Goal: Information Seeking & Learning: Learn about a topic

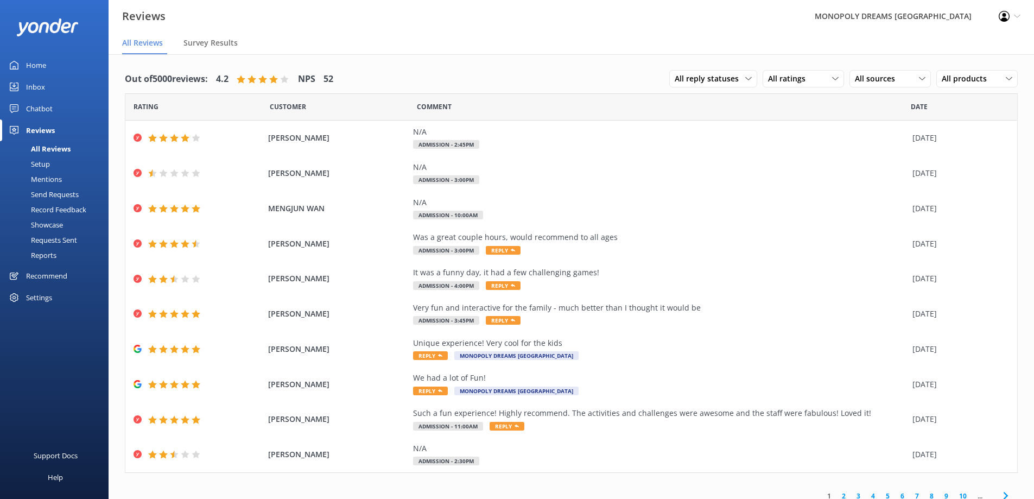
click at [45, 253] on div "Reports" at bounding box center [32, 255] width 50 height 15
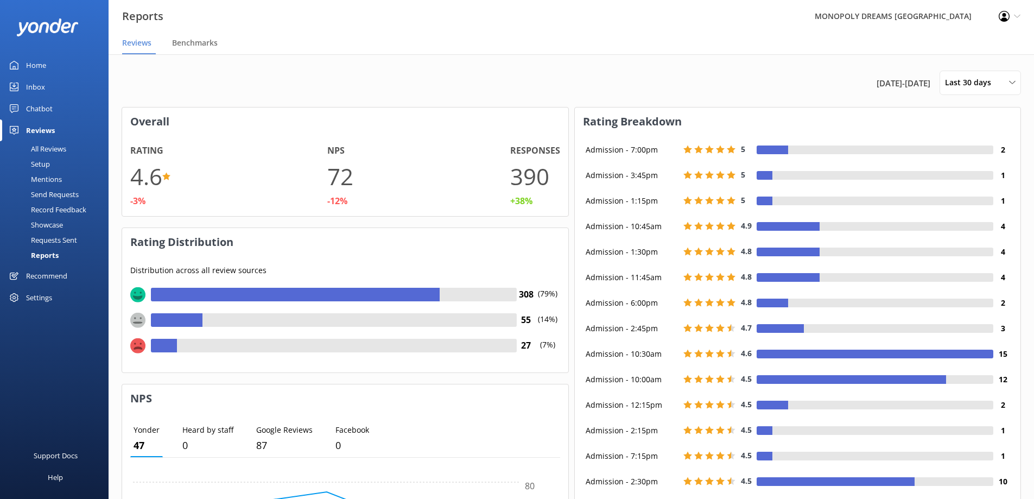
click at [43, 275] on div "Recommend" at bounding box center [46, 276] width 41 height 22
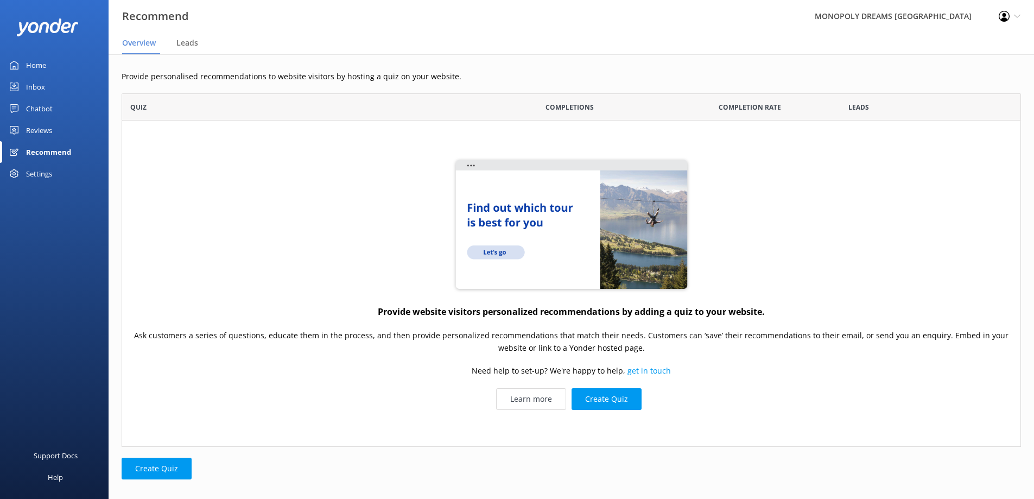
scroll to position [345, 892]
click at [35, 172] on div "Settings" at bounding box center [39, 174] width 26 height 22
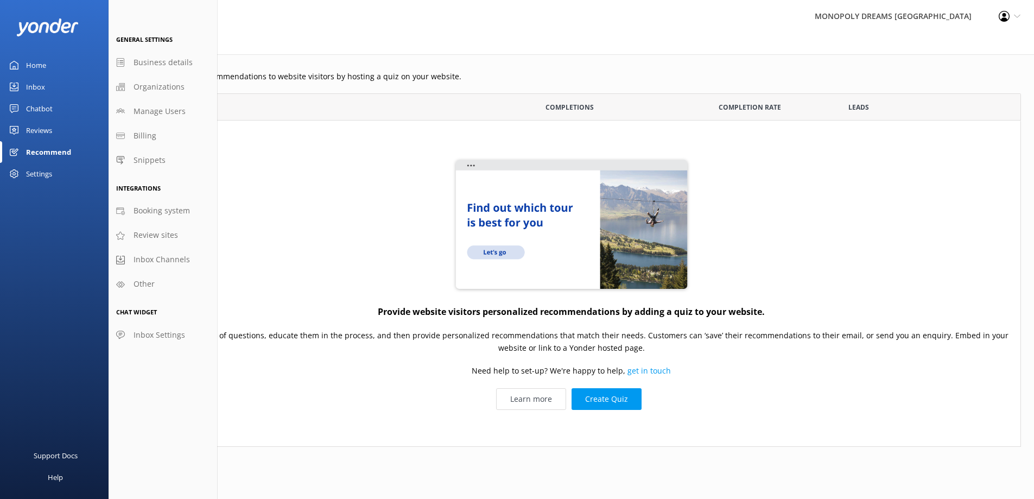
click at [34, 65] on div "Home" at bounding box center [36, 65] width 20 height 22
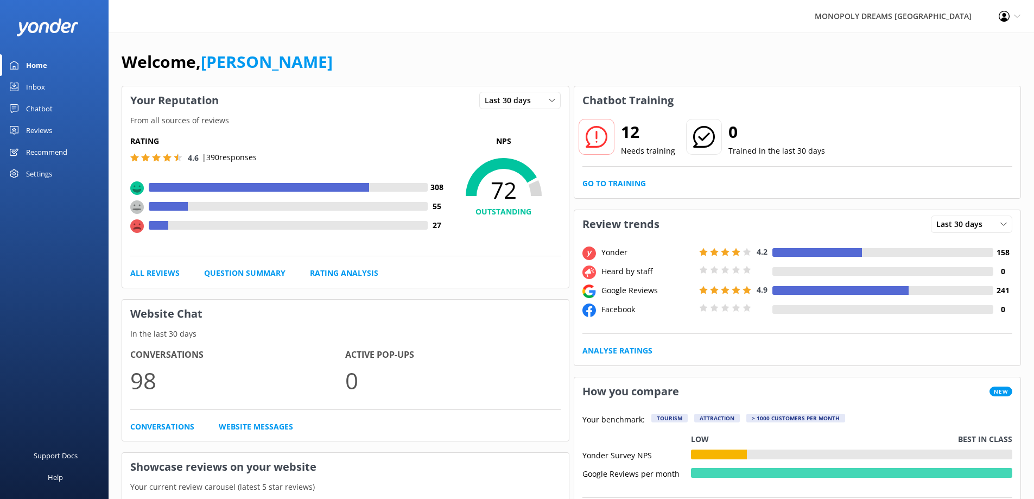
click at [614, 72] on div "Welcome, [PERSON_NAME]" at bounding box center [572, 67] width 900 height 37
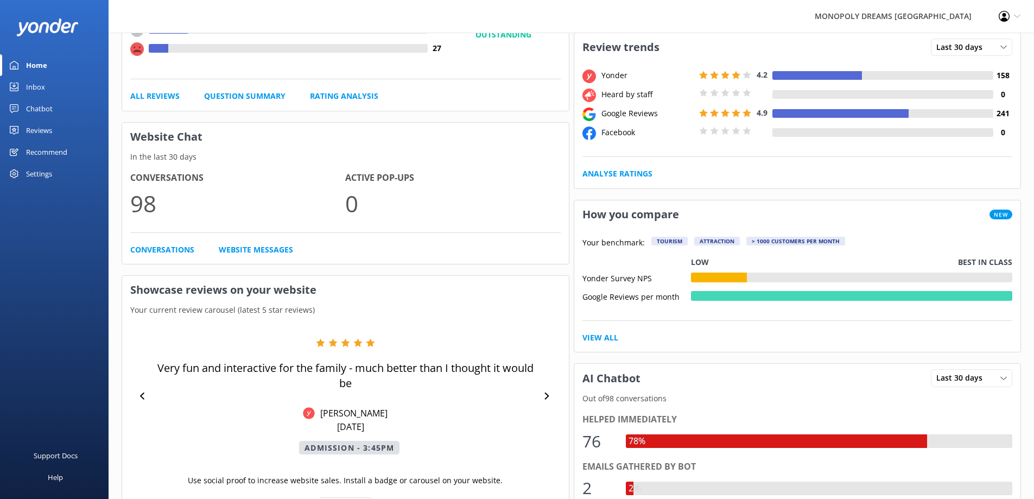
scroll to position [178, 0]
click at [610, 173] on link "Analyse Ratings" at bounding box center [618, 173] width 70 height 12
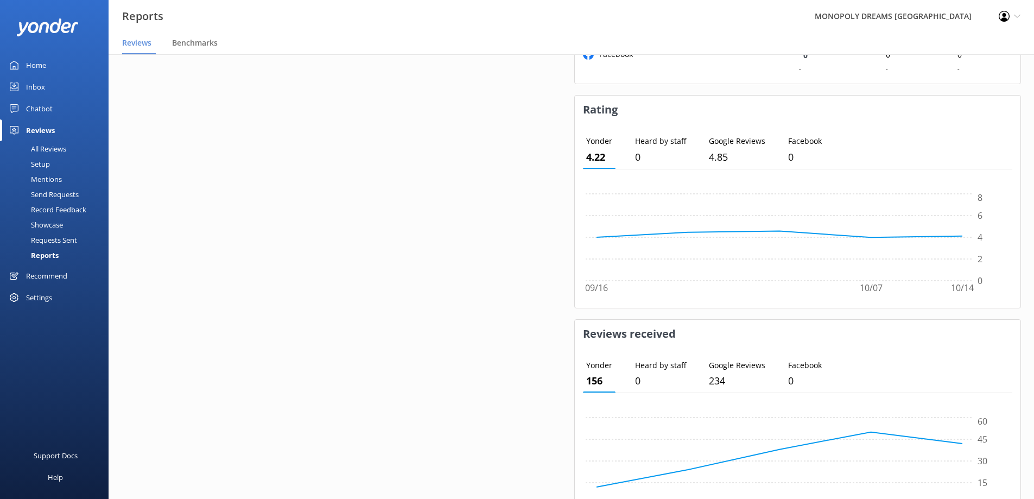
scroll to position [1036, 0]
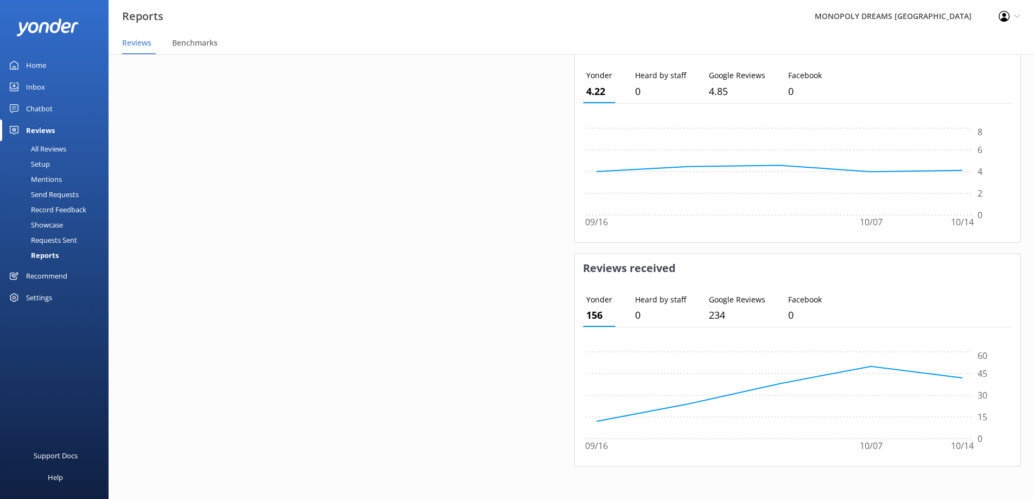
click at [1008, 16] on icon at bounding box center [1004, 16] width 11 height 11
